Goal: Task Accomplishment & Management: Complete application form

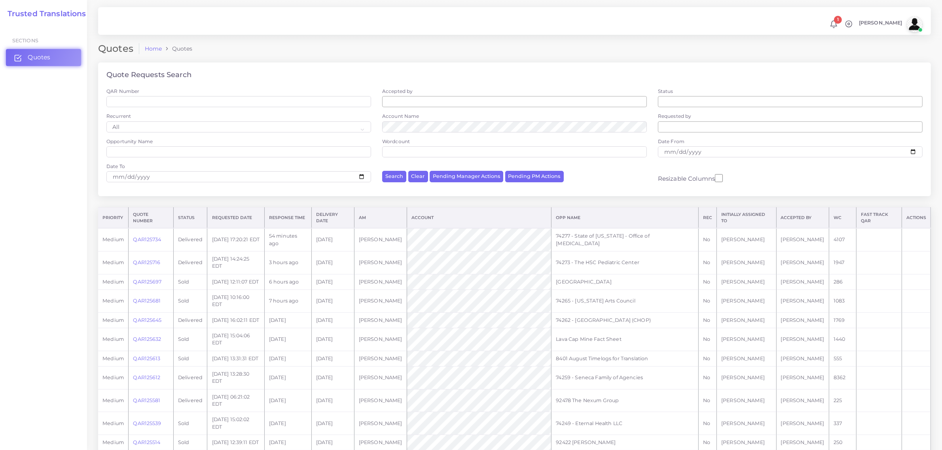
click at [44, 59] on span "Quotes" at bounding box center [39, 57] width 23 height 9
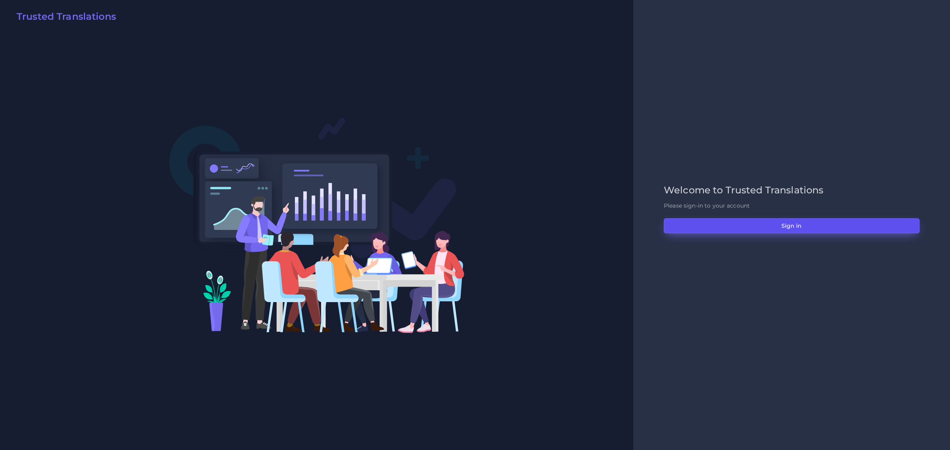
click at [796, 226] on button "Sign in" at bounding box center [792, 225] width 256 height 15
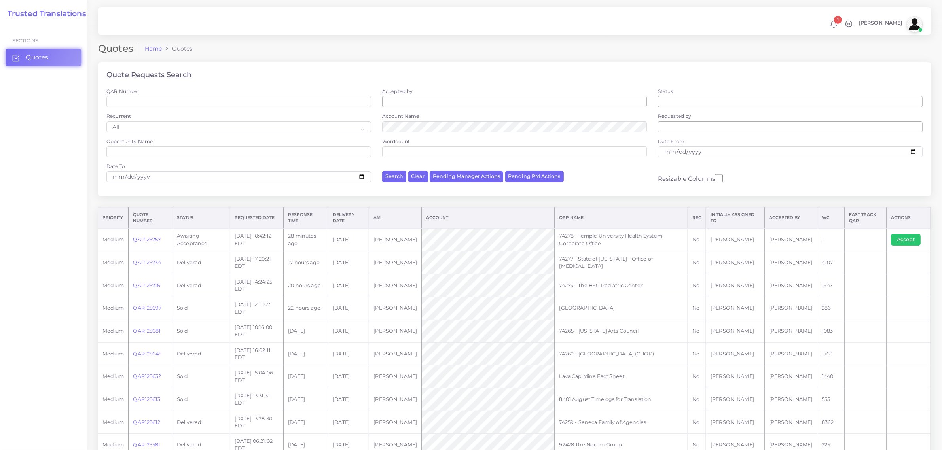
click at [142, 240] on link "QAR125757" at bounding box center [147, 240] width 28 height 6
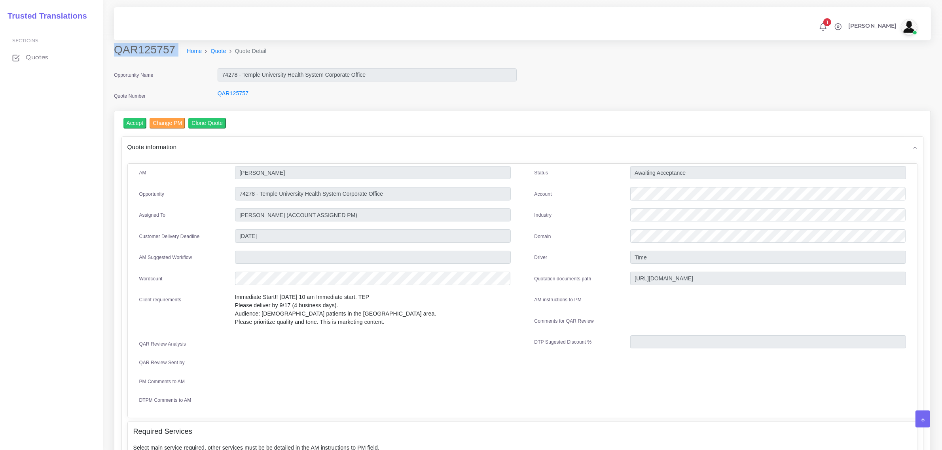
drag, startPoint x: 116, startPoint y: 50, endPoint x: 178, endPoint y: 51, distance: 62.1
click at [178, 51] on div "QAR125757 Home Quote Quote Detail" at bounding box center [419, 54] width 622 height 22
copy div "QAR125757"
click at [137, 121] on input "Accept" at bounding box center [134, 123] width 23 height 11
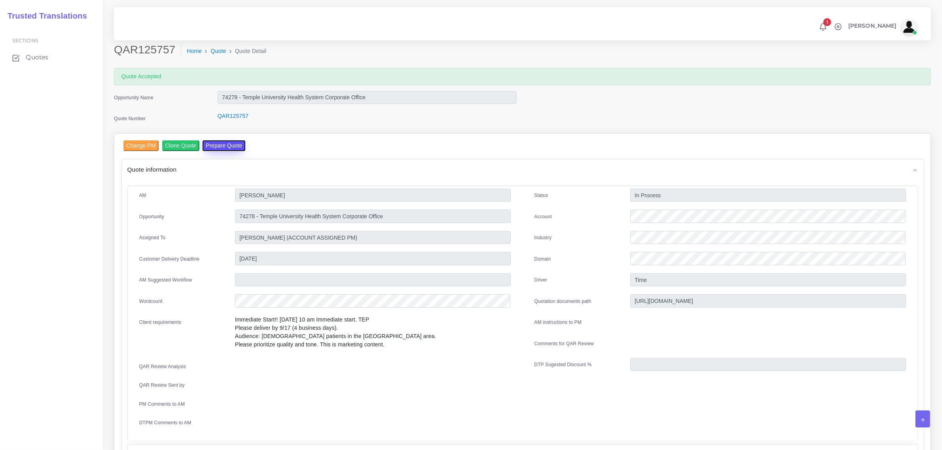
click at [223, 144] on button "Prepare Quote" at bounding box center [224, 145] width 43 height 11
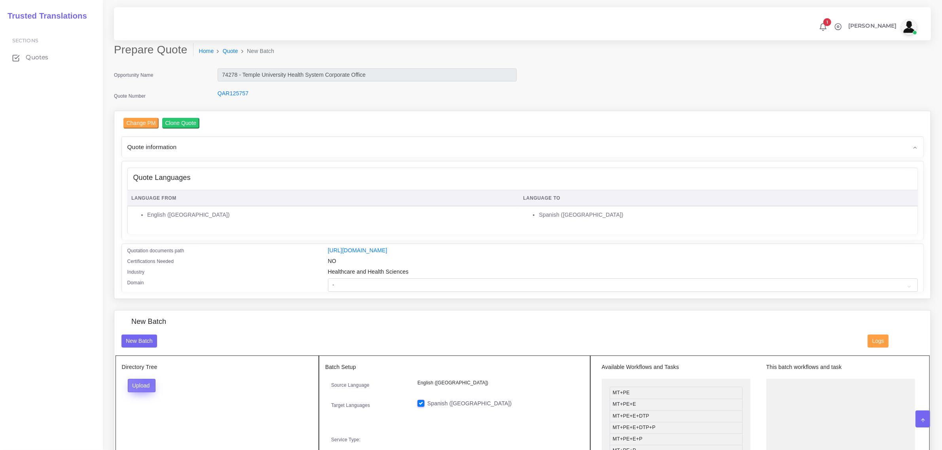
click at [148, 380] on button "Upload" at bounding box center [142, 385] width 28 height 13
click at [148, 416] on label "Files" at bounding box center [155, 416] width 55 height 10
click at [234, 94] on link "QAR125757" at bounding box center [233, 93] width 31 height 6
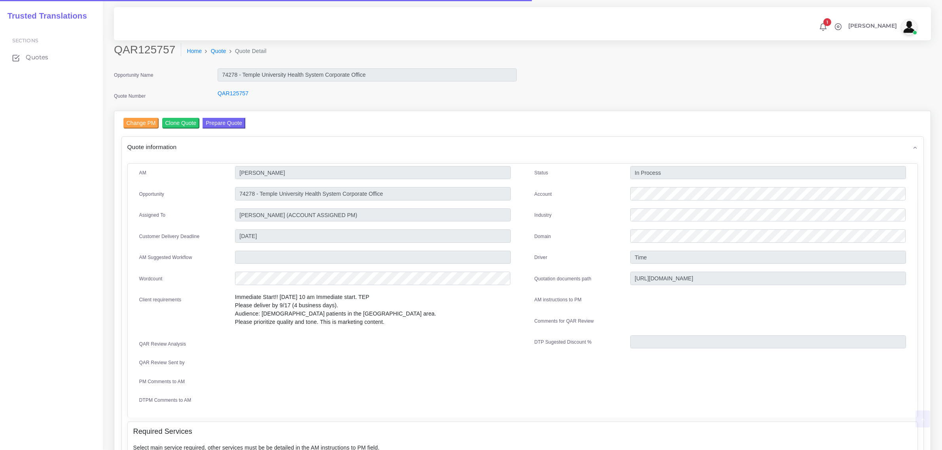
scroll to position [337, 0]
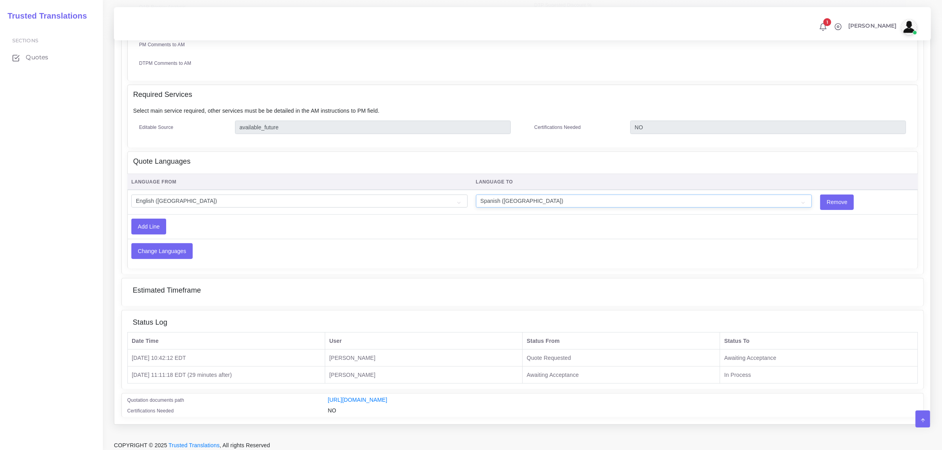
click at [766, 199] on select "Acoli Afar Afrikaans Akan Akateko [DEMOGRAPHIC_DATA] American Sign Language (AS…" at bounding box center [644, 201] width 336 height 13
click at [476, 195] on select "Acoli Afar Afrikaans Akan Akateko [DEMOGRAPHIC_DATA] American Sign Language (AS…" at bounding box center [644, 201] width 336 height 13
click at [516, 196] on select "Acoli Afar Afrikaans Akan Akateko [DEMOGRAPHIC_DATA] American Sign Language (AS…" at bounding box center [644, 201] width 336 height 13
select select "23"
click at [476, 195] on select "Acoli Afar Afrikaans Akan Akateko [DEMOGRAPHIC_DATA] American Sign Language (AS…" at bounding box center [644, 201] width 336 height 13
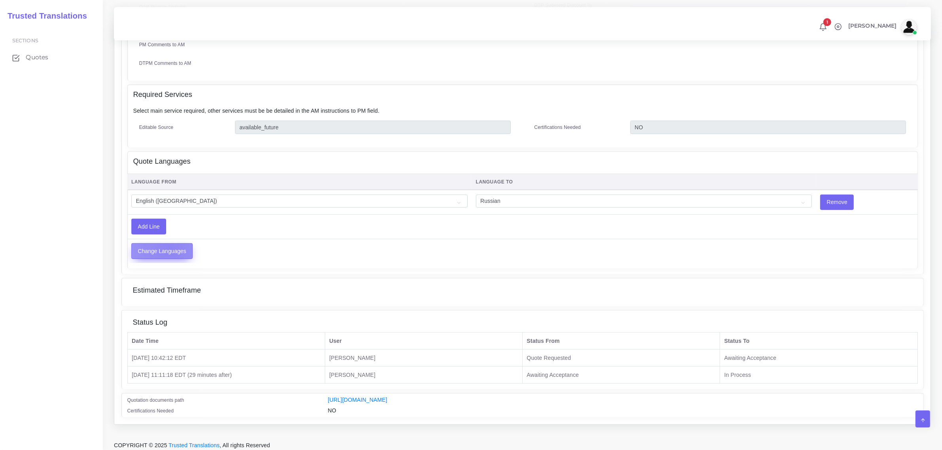
click at [169, 246] on input "Change Languages" at bounding box center [162, 251] width 61 height 15
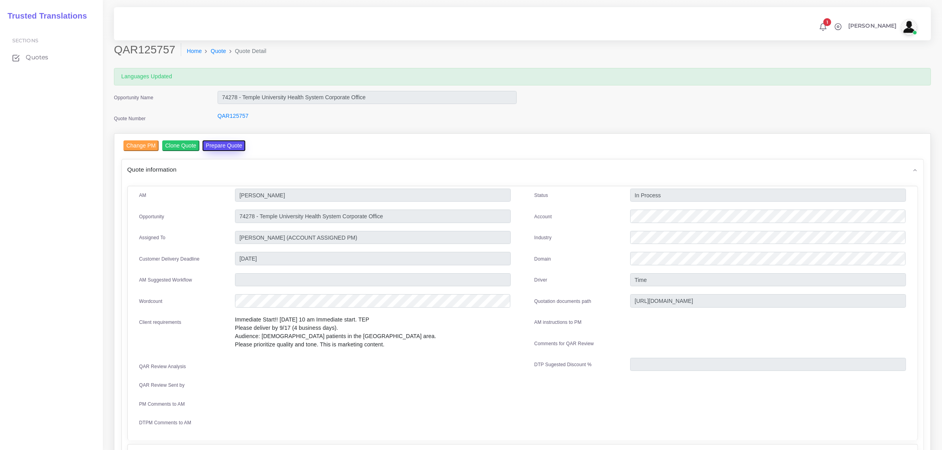
click at [224, 143] on button "Prepare Quote" at bounding box center [224, 145] width 43 height 11
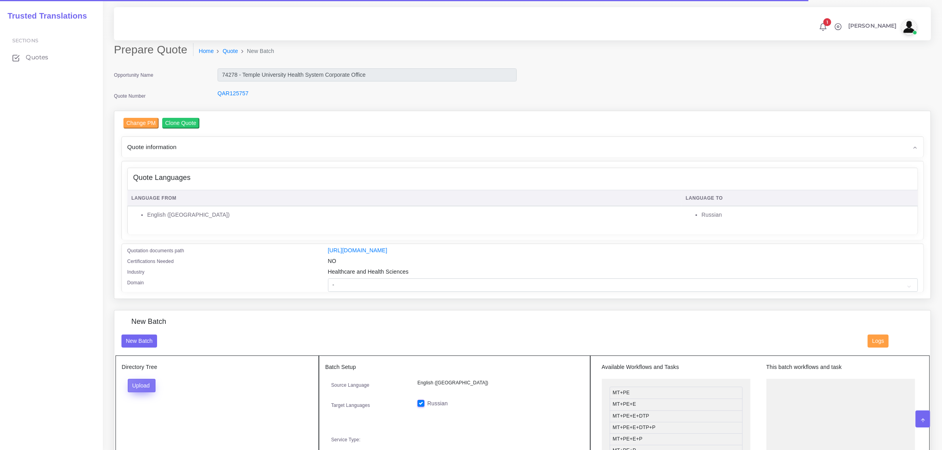
click at [148, 385] on button "Upload" at bounding box center [142, 385] width 28 height 13
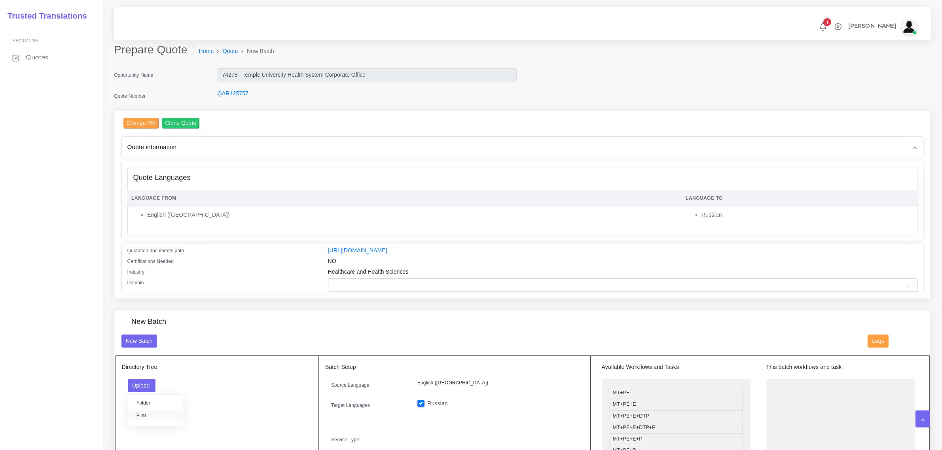
click at [153, 414] on label "Files" at bounding box center [155, 416] width 55 height 10
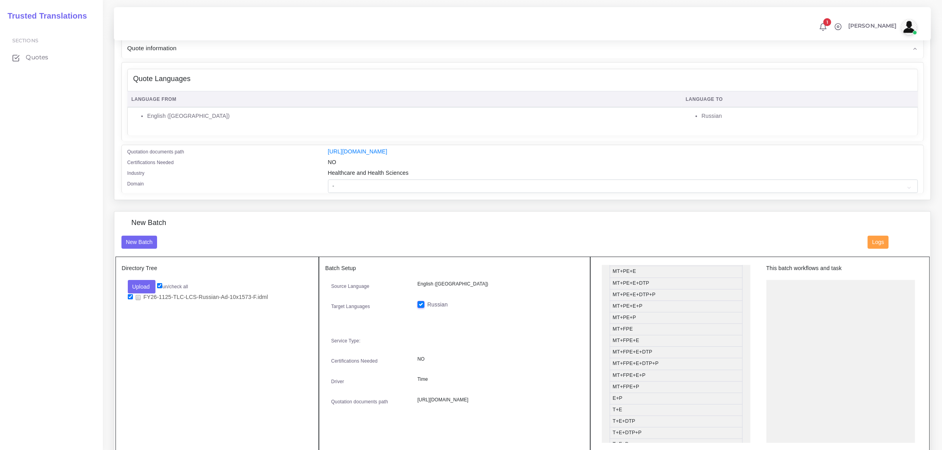
scroll to position [99, 0]
drag, startPoint x: 665, startPoint y: 369, endPoint x: 824, endPoint y: 288, distance: 178.6
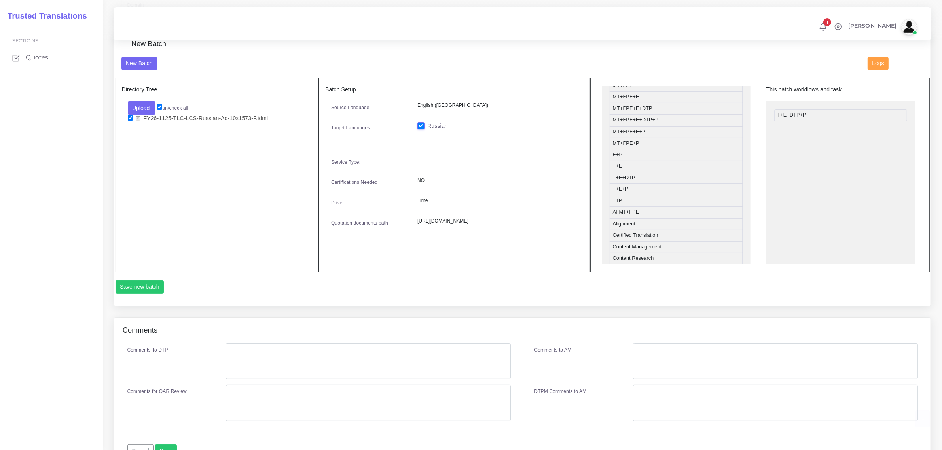
scroll to position [297, 0]
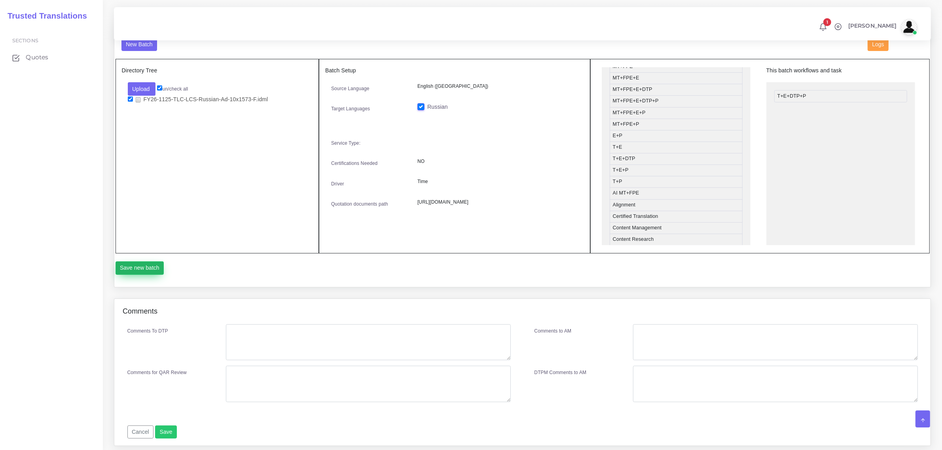
click at [143, 263] on button "Save new batch" at bounding box center [140, 268] width 49 height 13
